Goal: Information Seeking & Learning: Learn about a topic

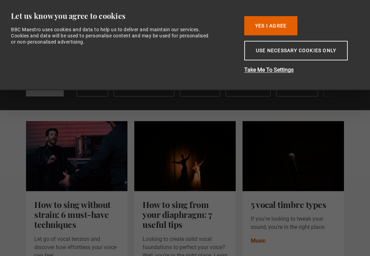
click at [285, 29] on button "Yes I Agree" at bounding box center [271, 25] width 53 height 19
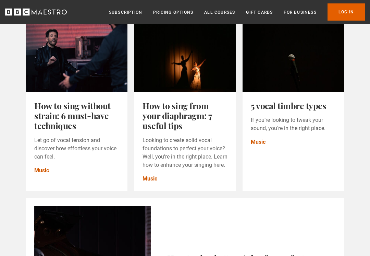
scroll to position [99, 0]
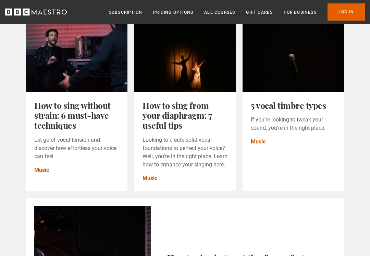
click at [39, 171] on link "Music" at bounding box center [41, 170] width 15 height 8
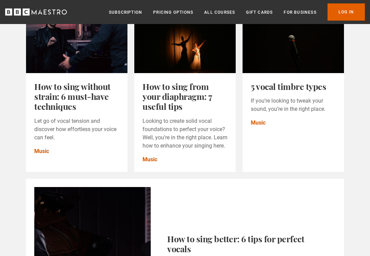
scroll to position [119, 0]
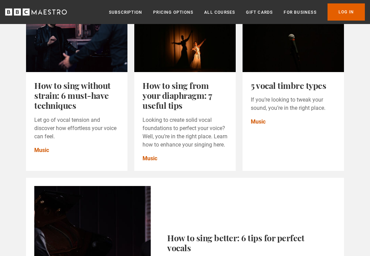
click at [150, 163] on link "Music" at bounding box center [150, 158] width 15 height 8
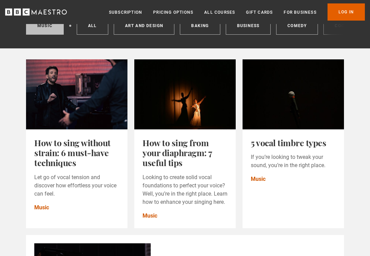
scroll to position [62, 0]
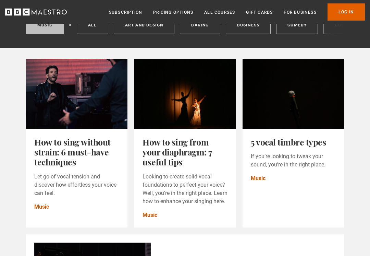
click at [165, 154] on link "How to sing from your diaphragm: 7 useful tips" at bounding box center [177, 151] width 69 height 31
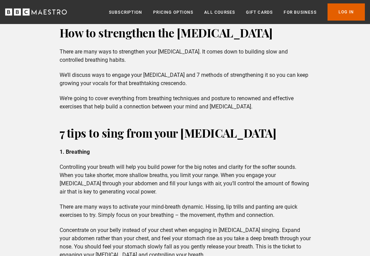
scroll to position [342, 0]
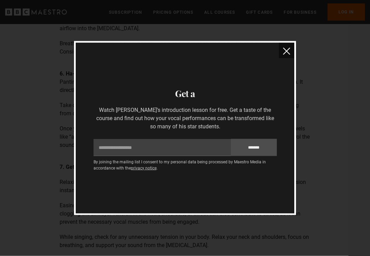
scroll to position [1234, 0]
